Goal: Information Seeking & Learning: Learn about a topic

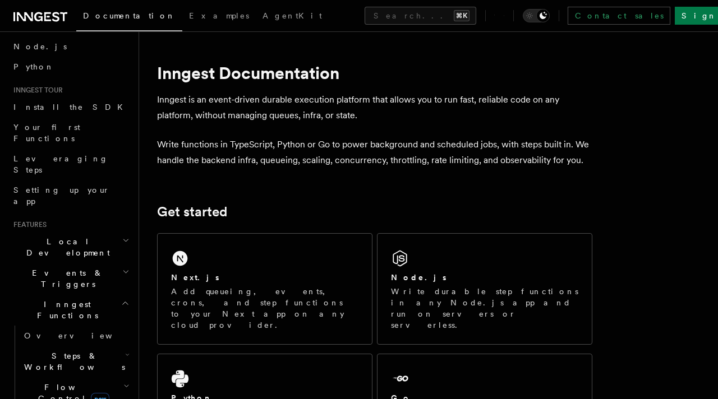
scroll to position [69, 0]
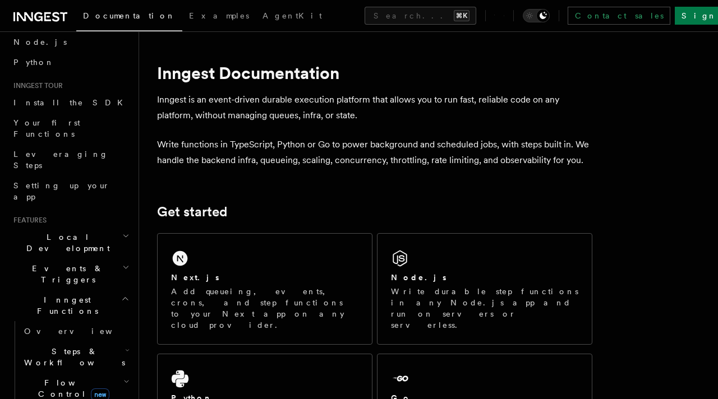
click at [126, 350] on icon "button" at bounding box center [127, 351] width 3 height 2
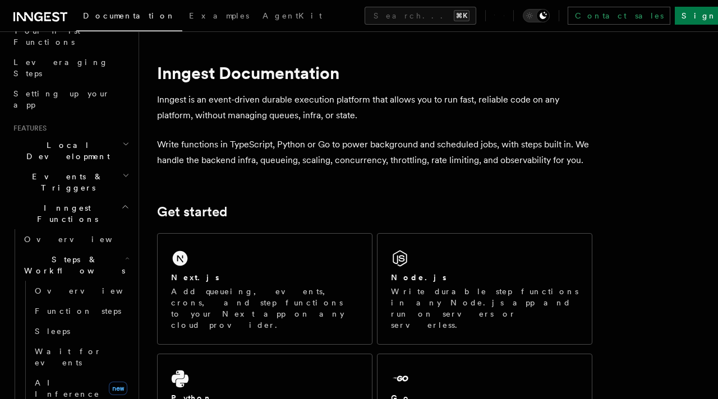
scroll to position [164, 0]
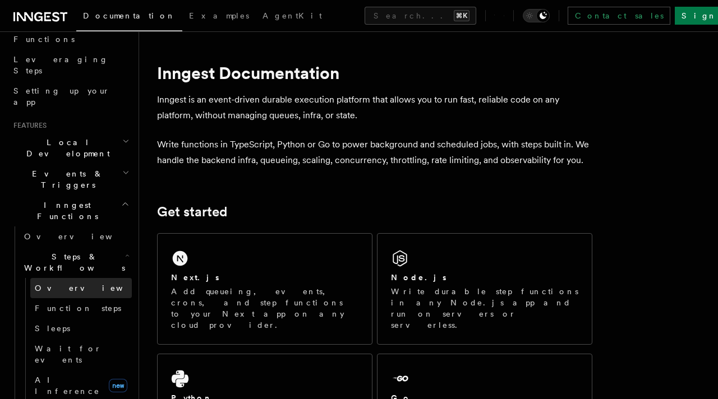
click at [64, 283] on span "Overview" at bounding box center [93, 288] width 116 height 11
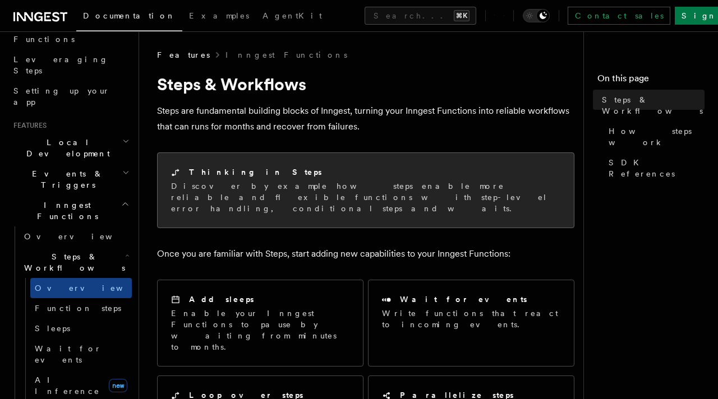
click at [481, 198] on p "Discover by example how steps enable more reliable and flexible functions with …" at bounding box center [365, 198] width 389 height 34
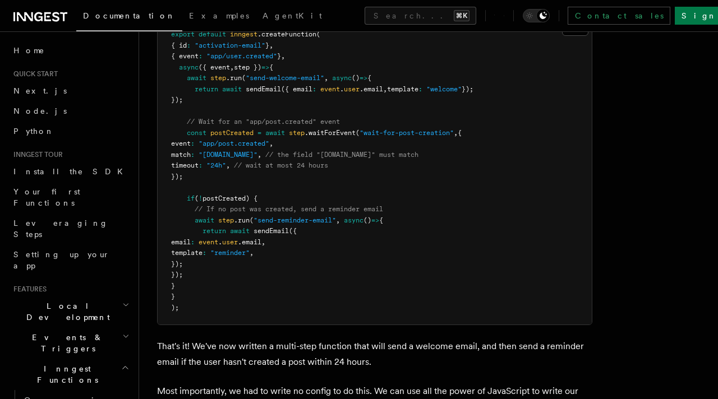
scroll to position [1578, 0]
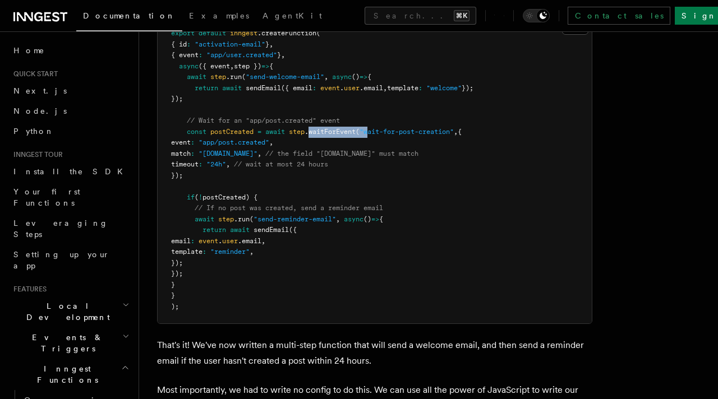
drag, startPoint x: 312, startPoint y: 135, endPoint x: 372, endPoint y: 135, distance: 60.0
click at [372, 135] on span "const postCreated = await step .waitForEvent ( "wait-for-post-creation" , {" at bounding box center [316, 132] width 291 height 8
click at [388, 153] on span "// the field "[DOMAIN_NAME]" must match" at bounding box center [341, 154] width 153 height 8
drag, startPoint x: 229, startPoint y: 146, endPoint x: 292, endPoint y: 146, distance: 62.8
click at [269, 146] on span ""app/post.created"" at bounding box center [234, 143] width 71 height 8
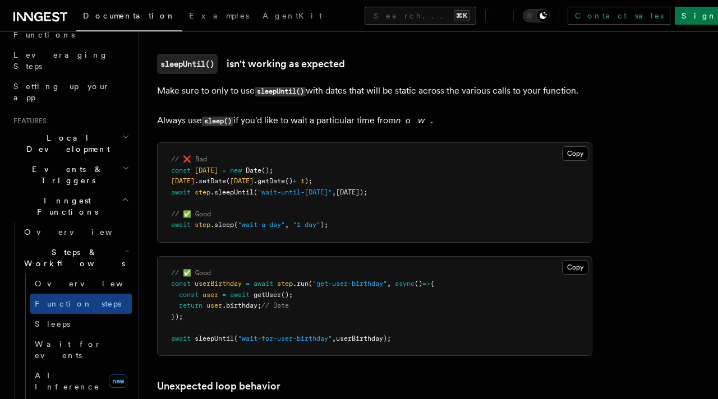
scroll to position [170, 0]
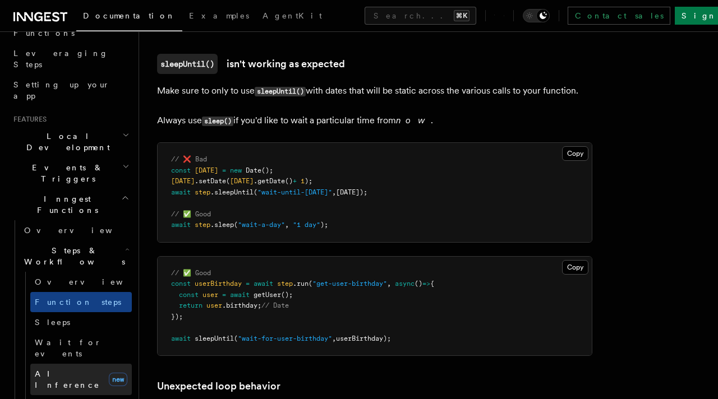
click at [100, 364] on link "AI Inference new" at bounding box center [81, 379] width 102 height 31
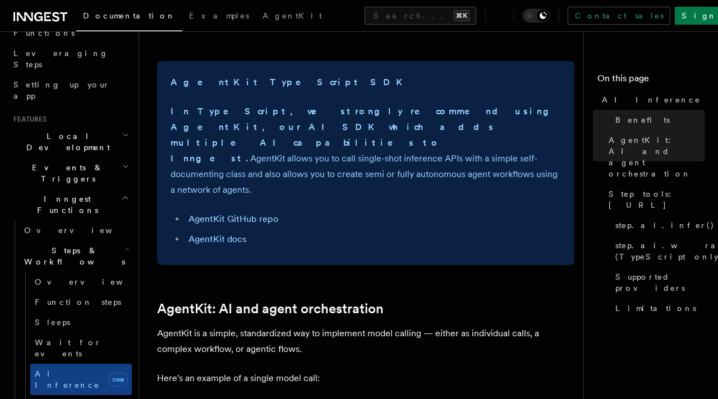
scroll to position [446, 0]
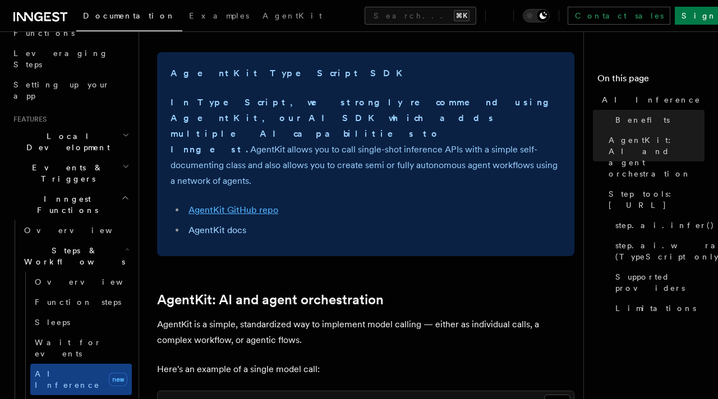
click at [231, 205] on link "AgentKit GitHub repo" at bounding box center [233, 210] width 90 height 11
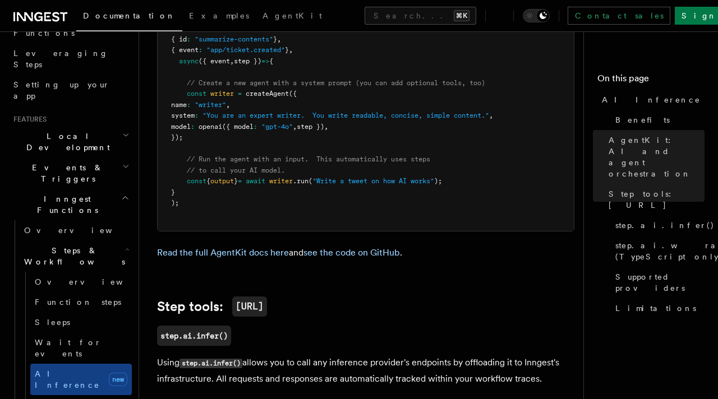
scroll to position [855, 0]
